Goal: Check status: Check status

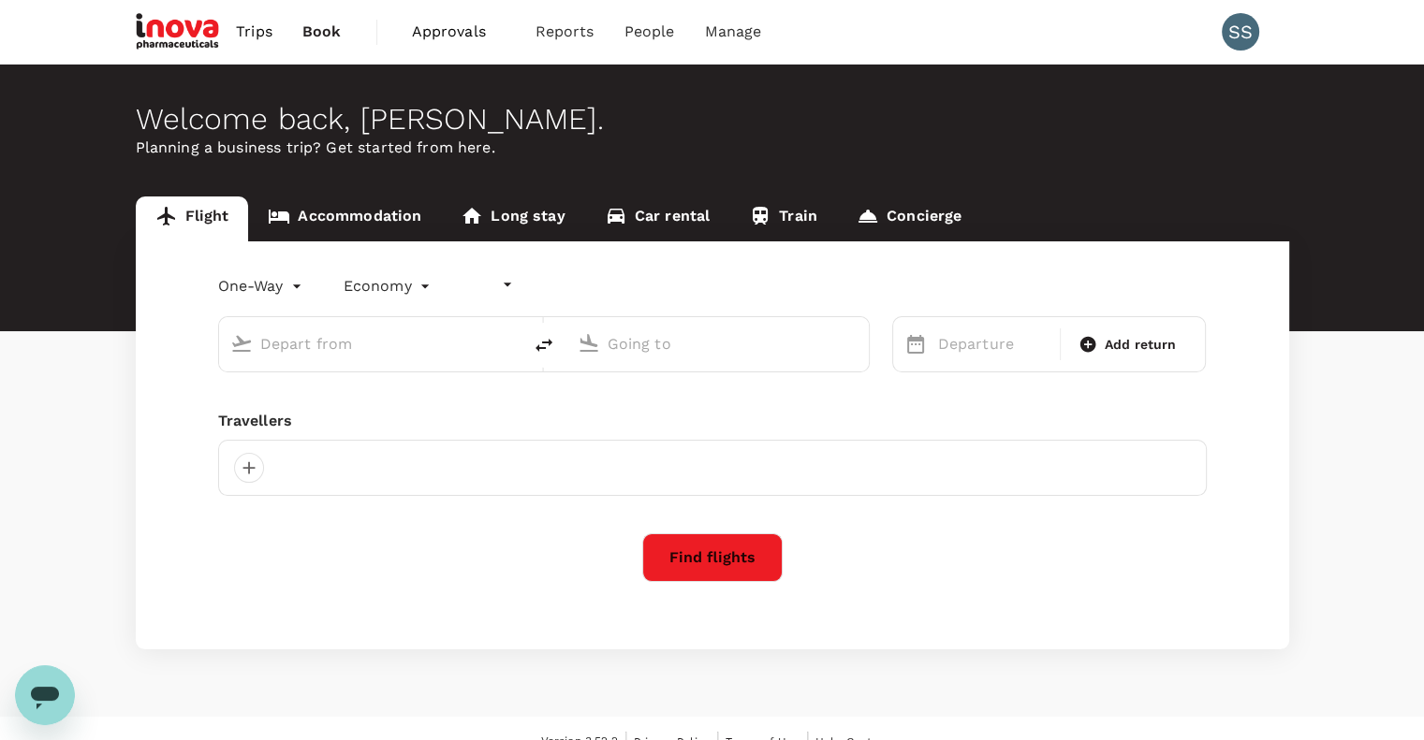
type input "undefined, undefined (any)"
click at [456, 35] on span "Approvals" at bounding box center [459, 32] width 94 height 22
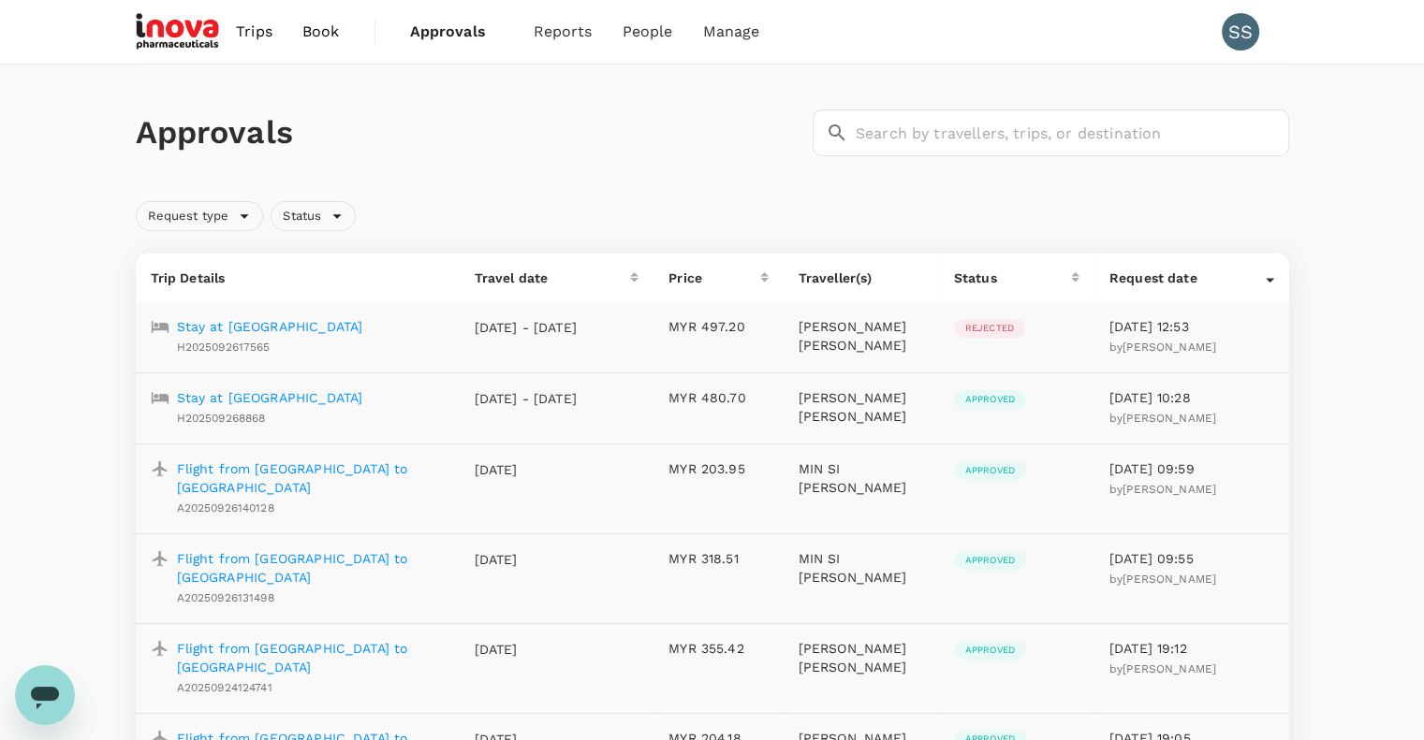
click at [304, 329] on p "Stay at [GEOGRAPHIC_DATA]" at bounding box center [270, 326] width 186 height 19
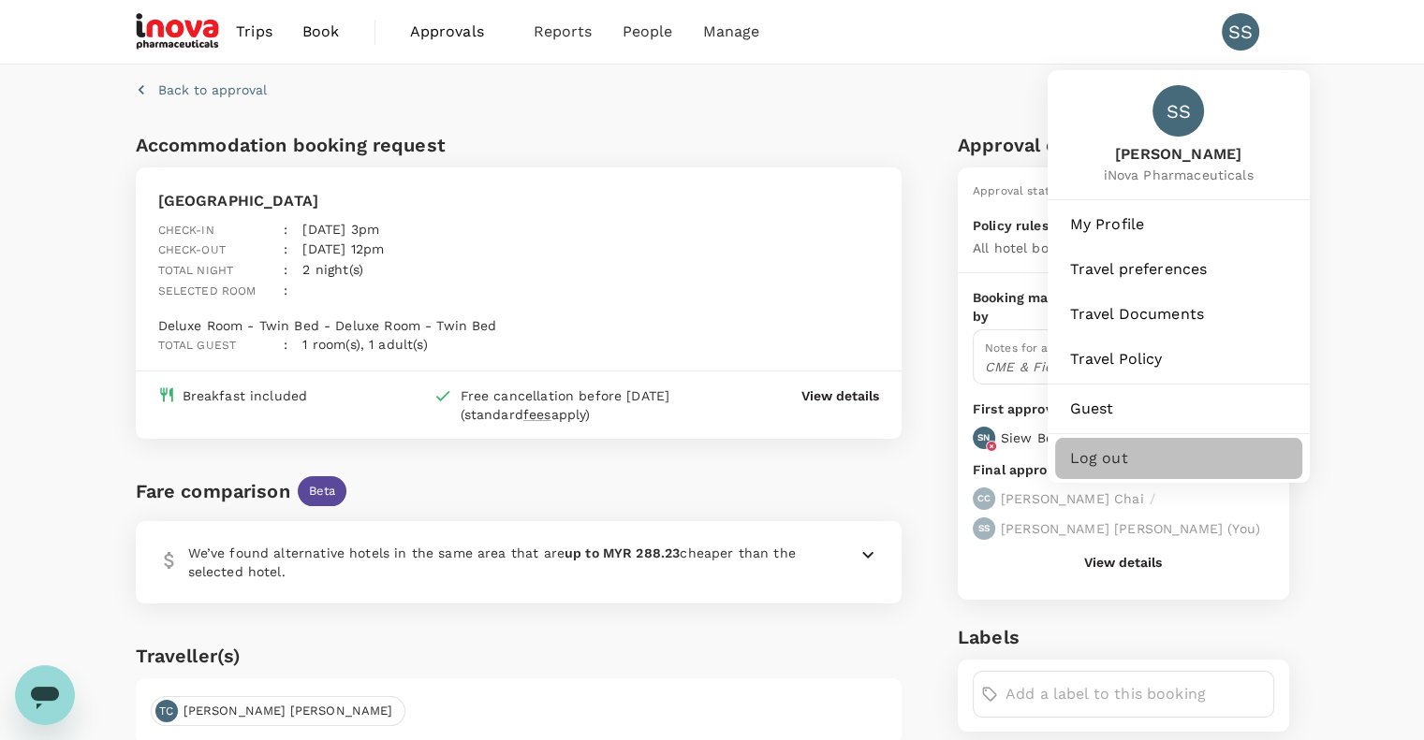
click at [1079, 460] on span "Log out" at bounding box center [1178, 458] width 217 height 22
